Goal: Find contact information: Find contact information

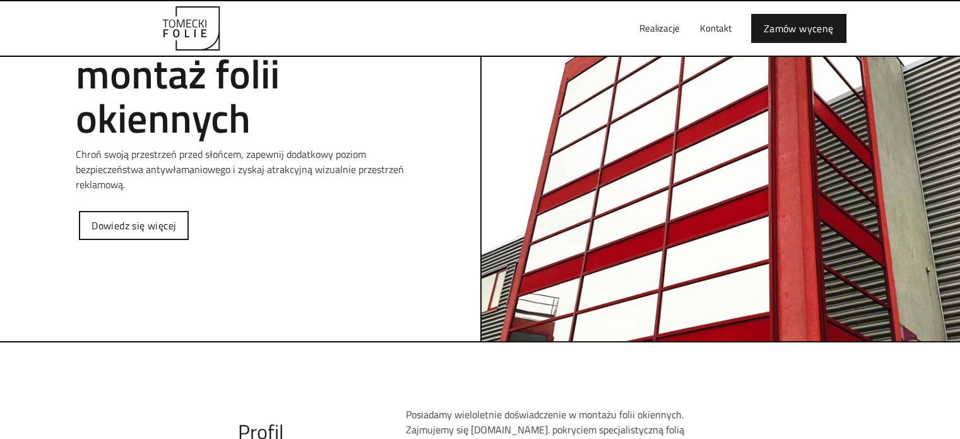
scroll to position [189, 0]
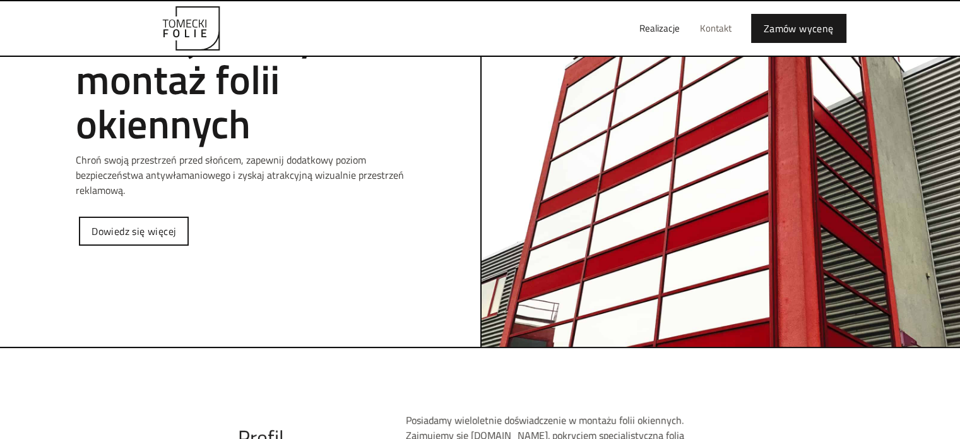
click at [720, 17] on link "Kontakt" at bounding box center [716, 28] width 52 height 40
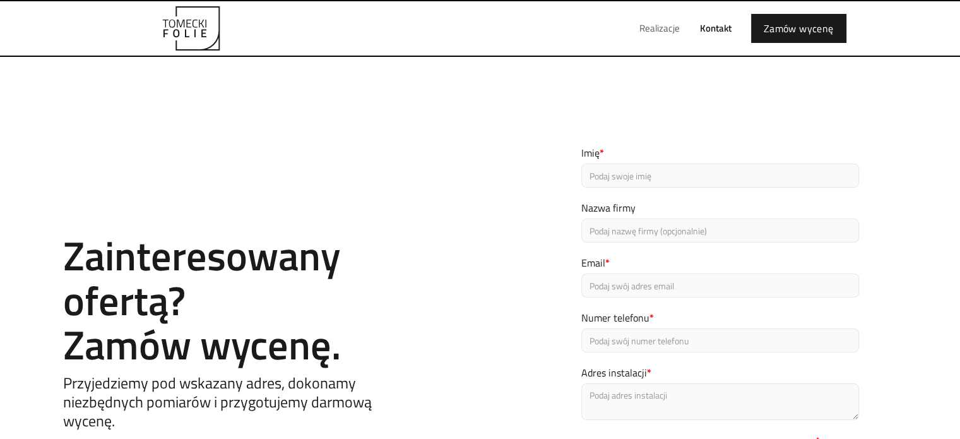
click at [660, 32] on link "Realizacje" at bounding box center [659, 28] width 61 height 40
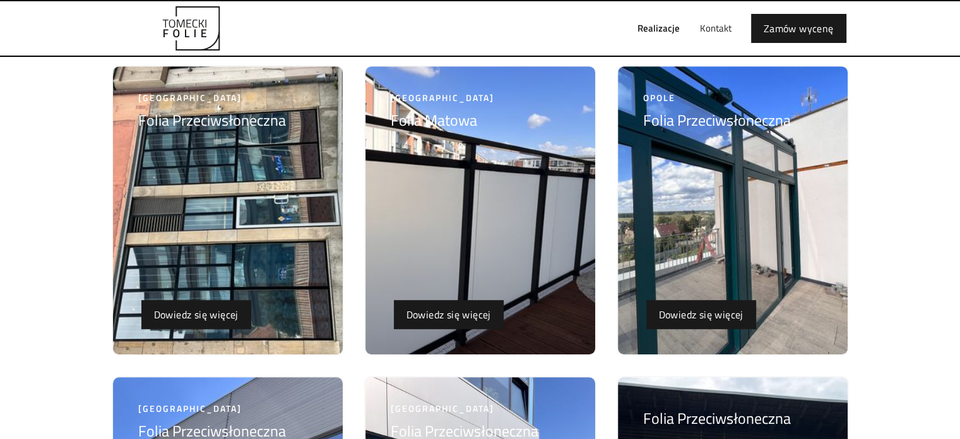
scroll to position [631, 0]
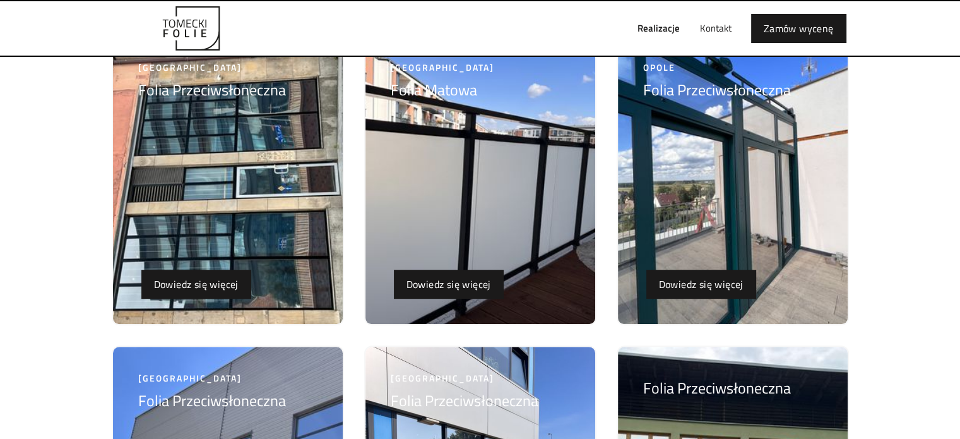
click at [416, 200] on img at bounding box center [481, 180] width 230 height 288
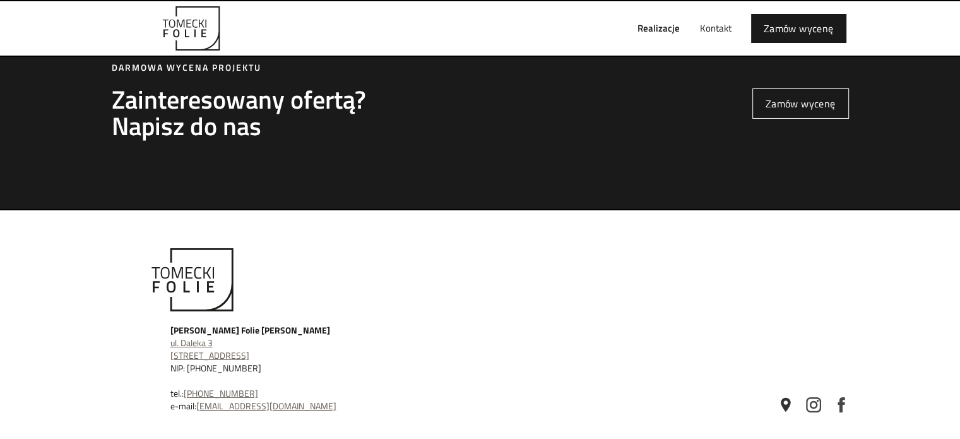
scroll to position [4451, 0]
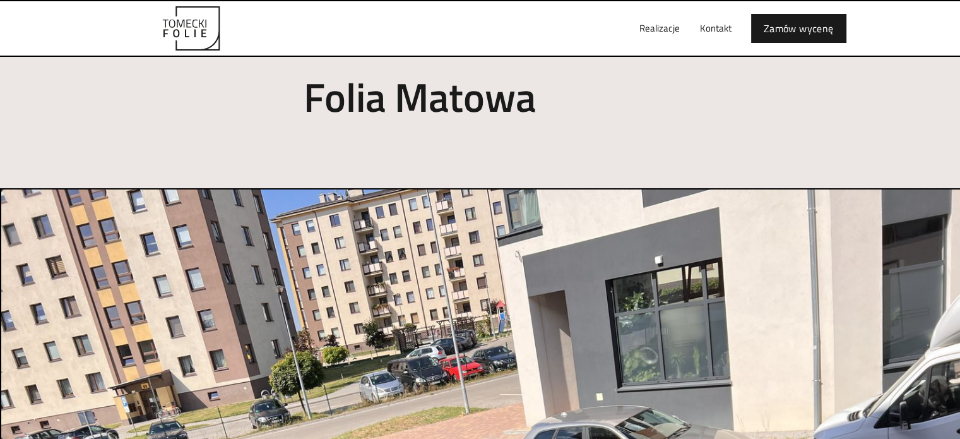
scroll to position [126, 0]
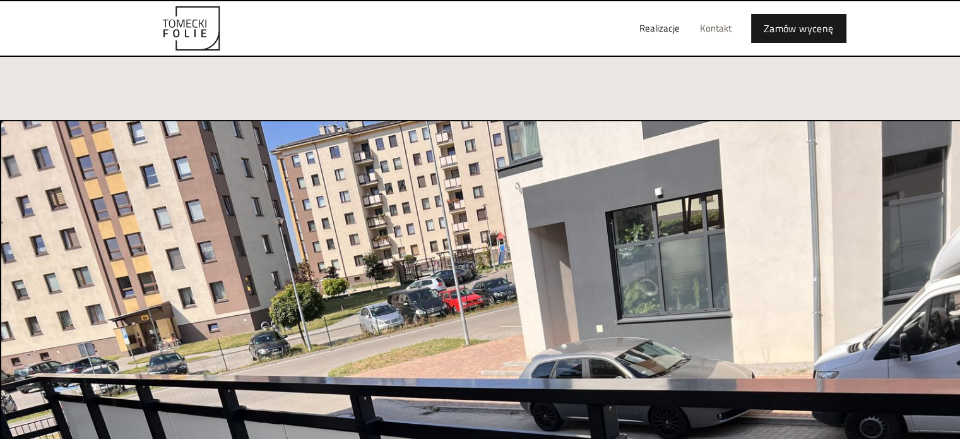
click at [721, 25] on link "Kontakt" at bounding box center [716, 28] width 52 height 40
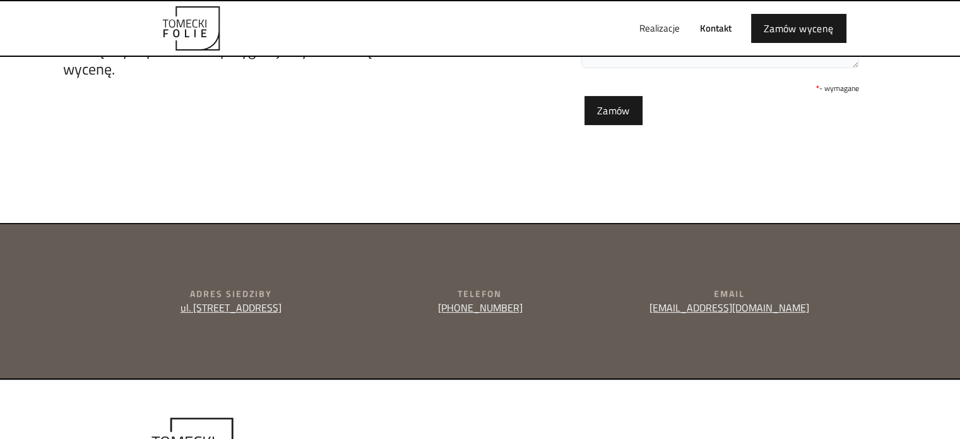
scroll to position [343, 0]
